Goal: Task Accomplishment & Management: Complete application form

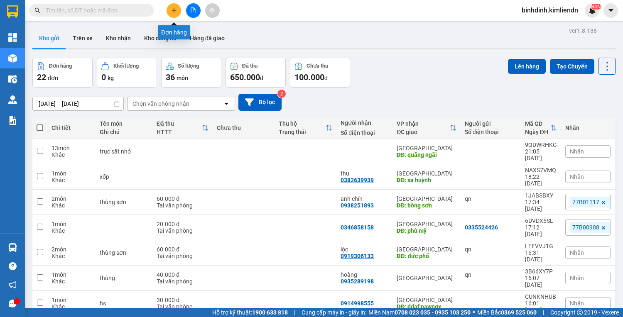
click at [168, 12] on button at bounding box center [173, 10] width 15 height 15
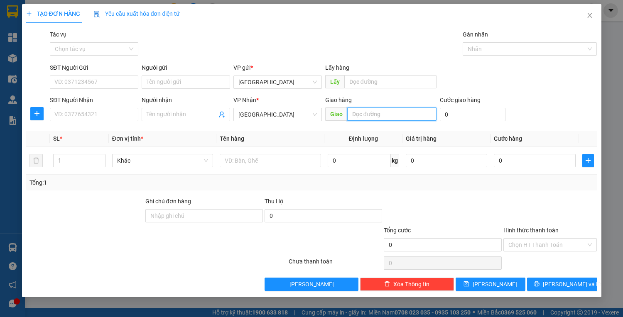
click at [401, 120] on input "text" at bounding box center [391, 114] width 89 height 13
type input "quãng ngãi"
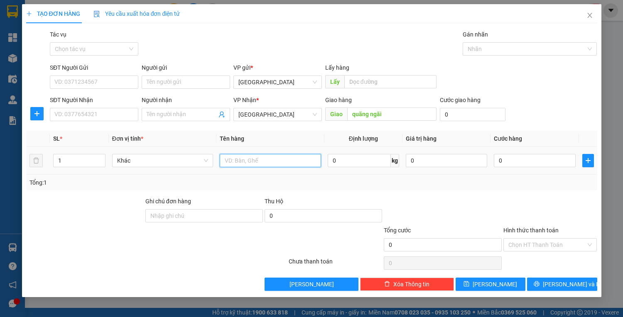
click at [233, 161] on input "text" at bounding box center [270, 160] width 101 height 13
type input "xốp"
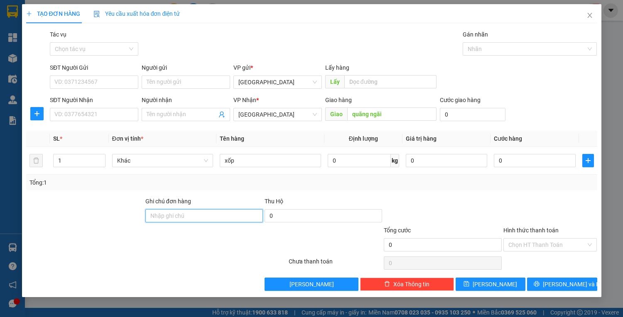
click at [221, 213] on input "Ghi chú đơn hàng" at bounding box center [203, 215] width 117 height 13
type input "Vinh 0909098232"
click at [453, 116] on input "0" at bounding box center [473, 114] width 66 height 13
type input "5"
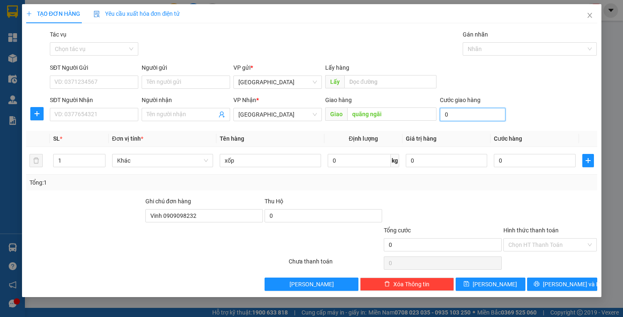
type input "5"
type input "50"
type input "500"
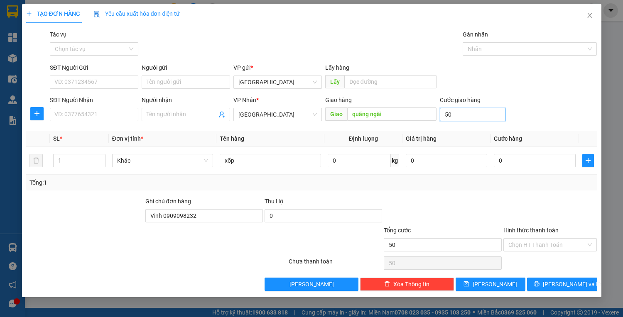
type input "500"
type input "5.000"
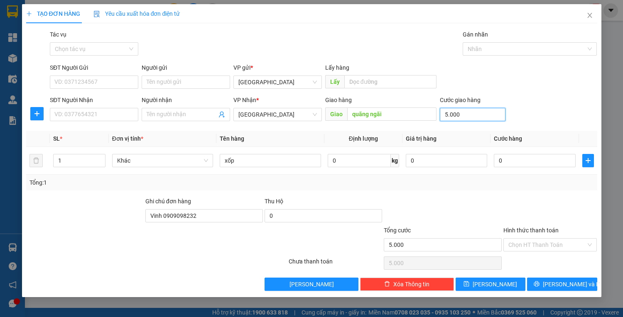
type input "50.000"
type input "5.000"
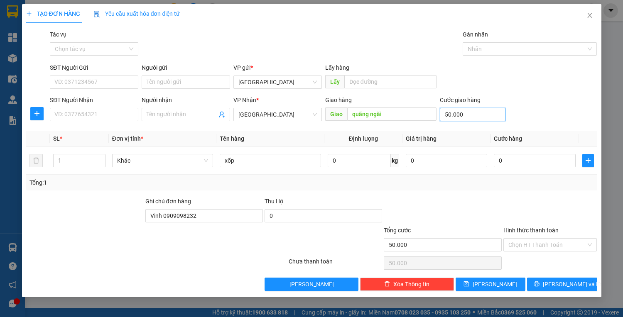
type input "5.000"
type input "500"
type input "50"
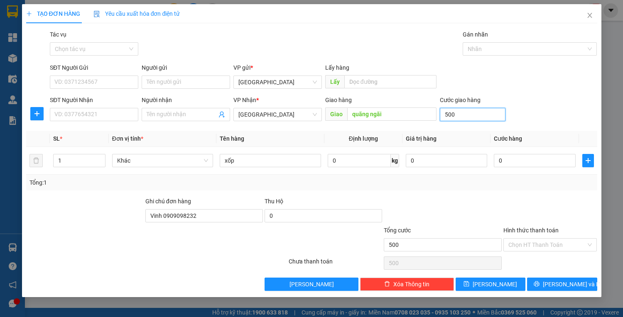
type input "50"
type input "5"
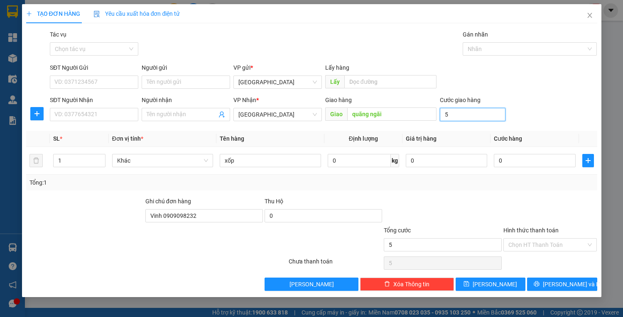
type input "0"
type input "7"
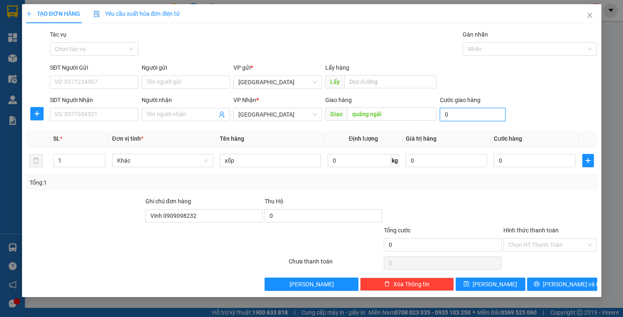
type input "7"
type input "70"
type input "700"
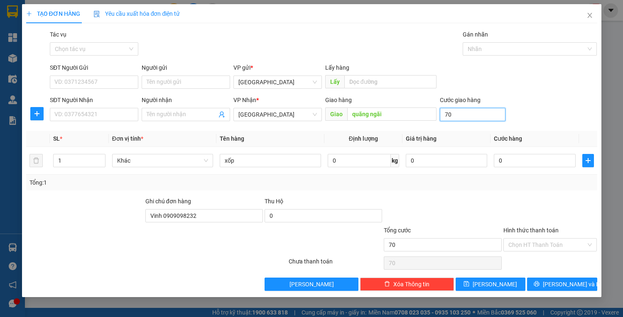
type input "700"
type input "7.000"
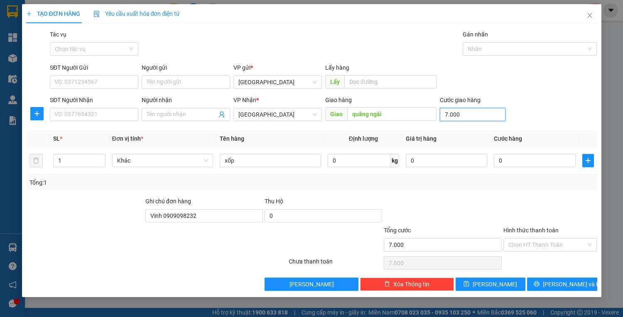
type input "70.000"
click at [556, 245] on input "Hình thức thanh toán" at bounding box center [547, 245] width 78 height 12
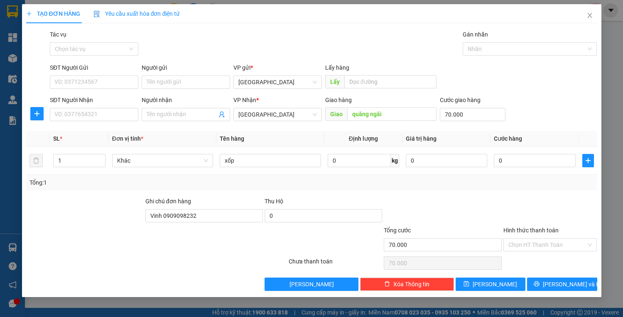
click at [460, 180] on div "Tổng: 1" at bounding box center [311, 182] width 564 height 9
click at [566, 287] on span "[PERSON_NAME] và In" at bounding box center [572, 284] width 58 height 9
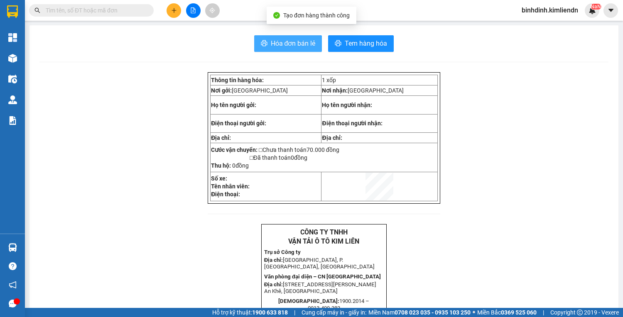
click at [284, 36] on button "Hóa đơn bán lẻ" at bounding box center [288, 43] width 68 height 17
